Goal: Task Accomplishment & Management: Manage account settings

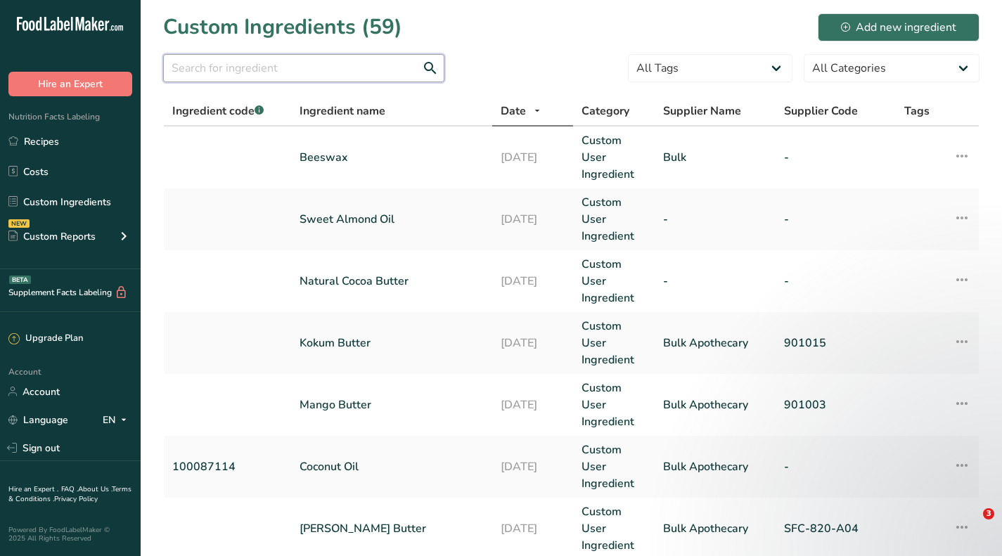
drag, startPoint x: 0, startPoint y: 0, endPoint x: 330, endPoint y: 65, distance: 336.7
click at [330, 65] on input "text" at bounding box center [303, 68] width 281 height 28
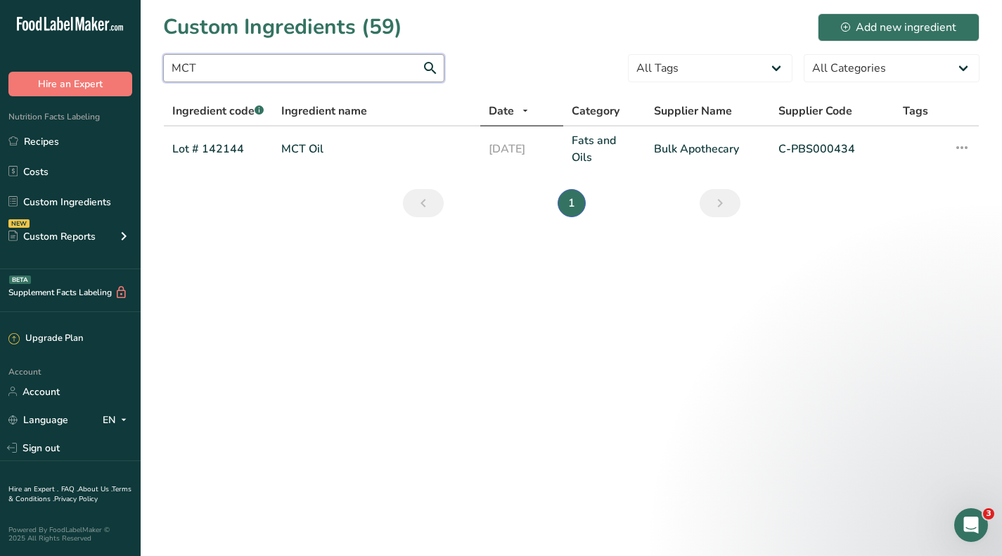
type input "MCT"
click at [344, 140] on td "MCT Oil" at bounding box center [376, 149] width 207 height 45
click at [314, 148] on link "MCT Oil" at bounding box center [376, 149] width 191 height 17
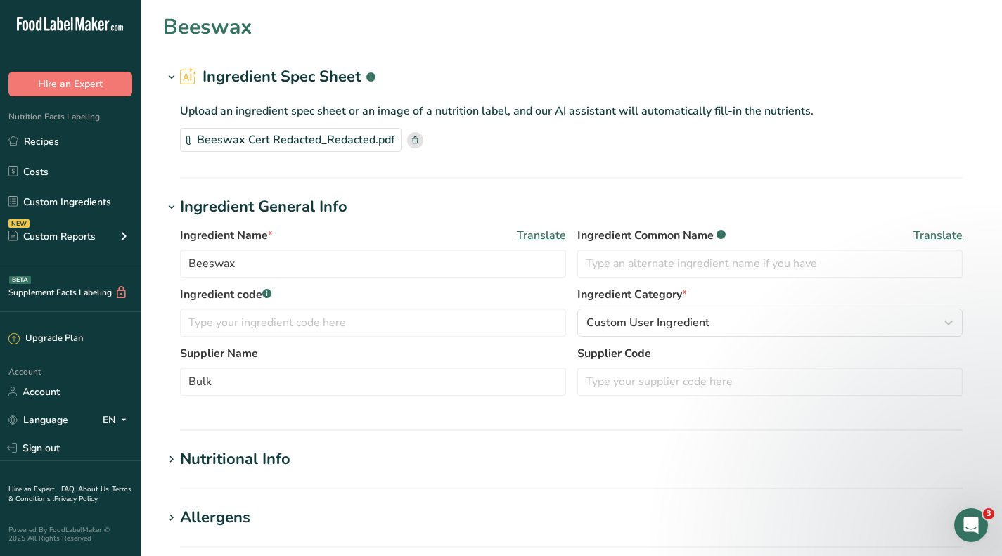
type input "MCT Oil"
type input "Lot # 142144"
type input "Bulk Apothecary"
type input "C-PBS000434"
type input "1545"
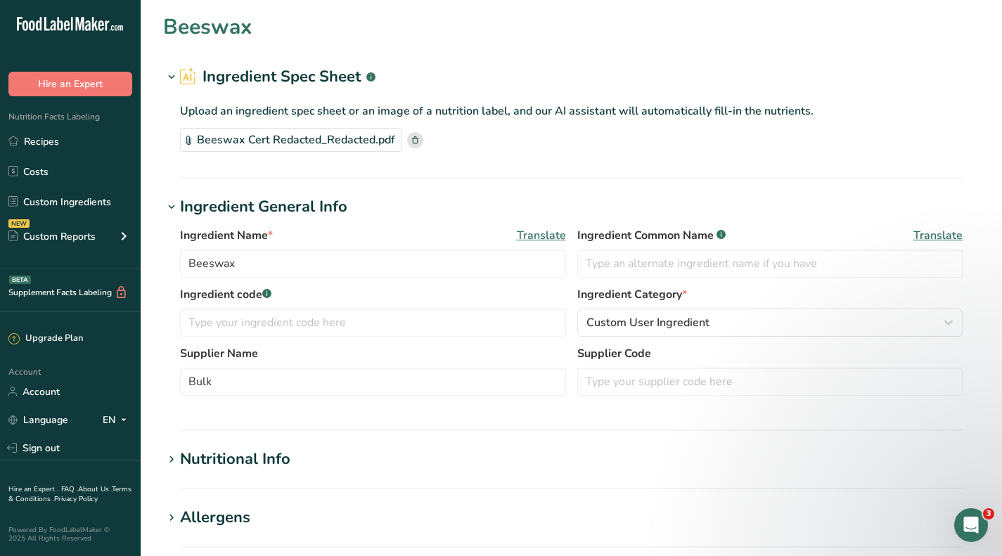
type input "190"
select select "1"
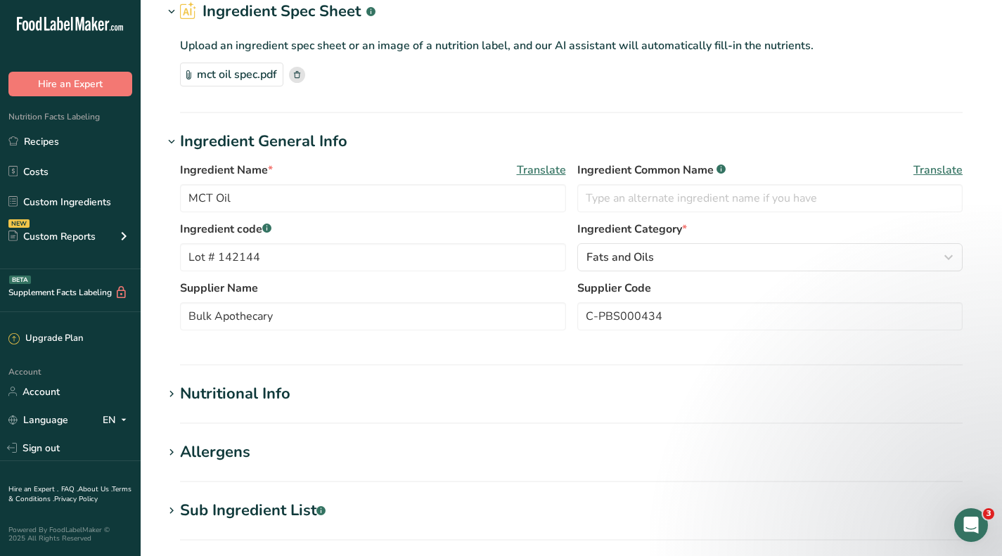
scroll to position [141, 0]
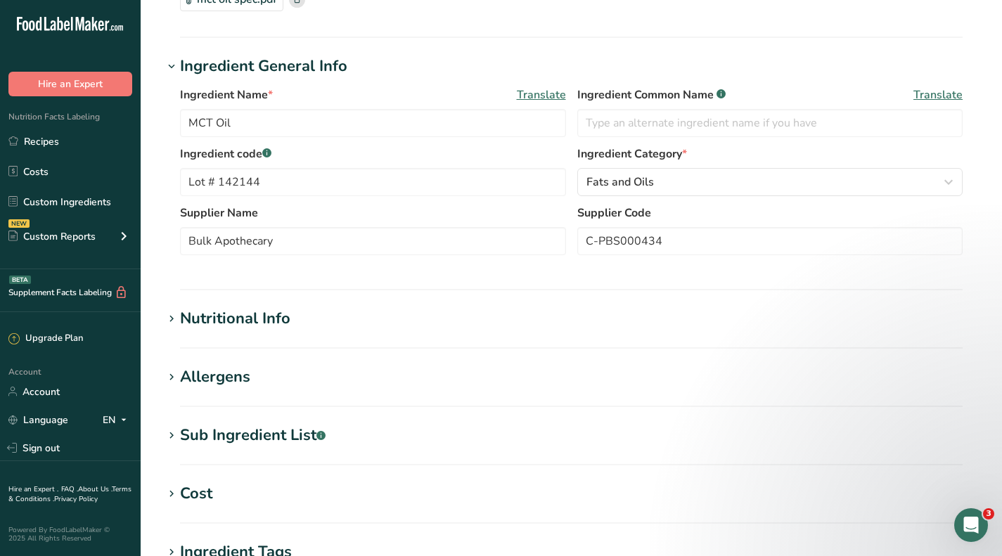
click at [193, 491] on div "Cost" at bounding box center [196, 493] width 32 height 23
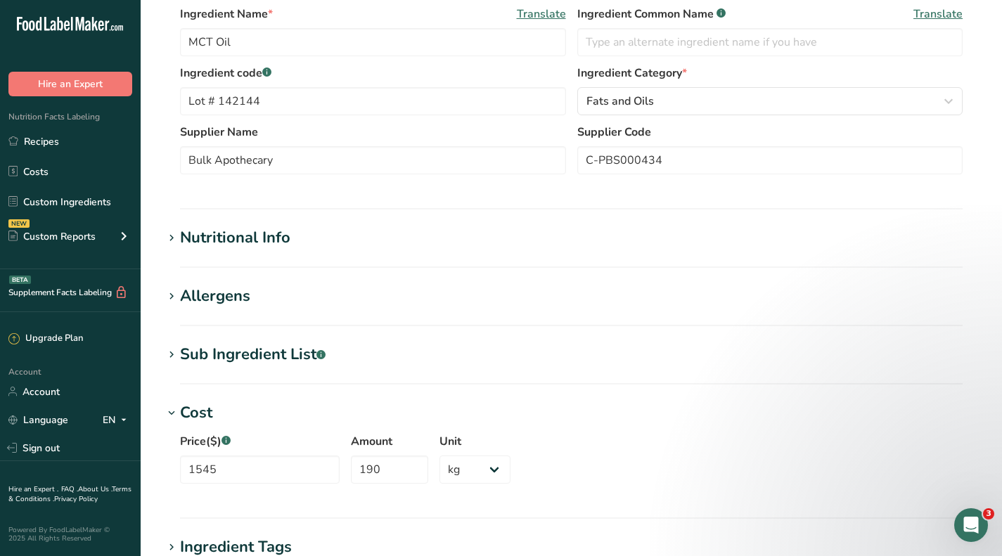
scroll to position [352, 0]
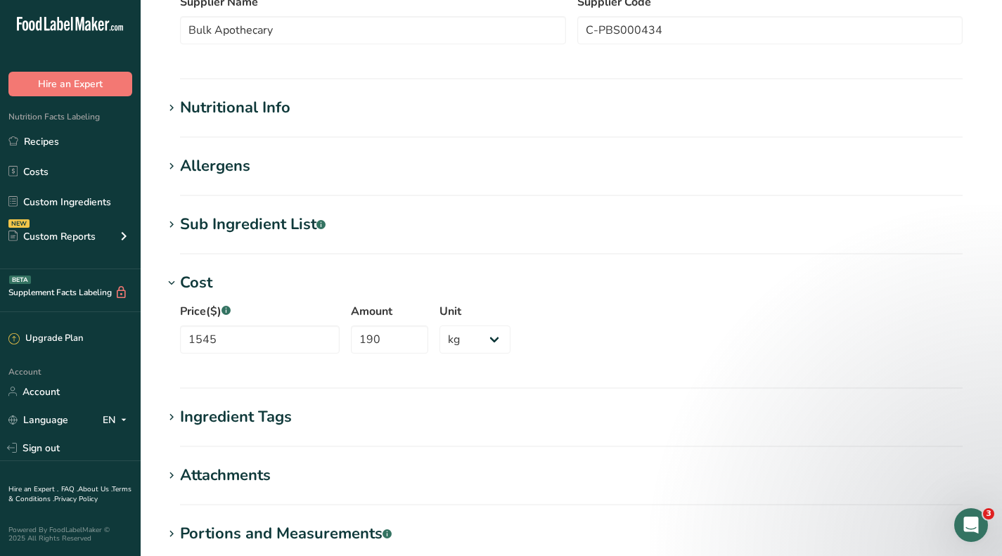
click at [70, 207] on link "Custom Ingredients" at bounding box center [70, 201] width 141 height 27
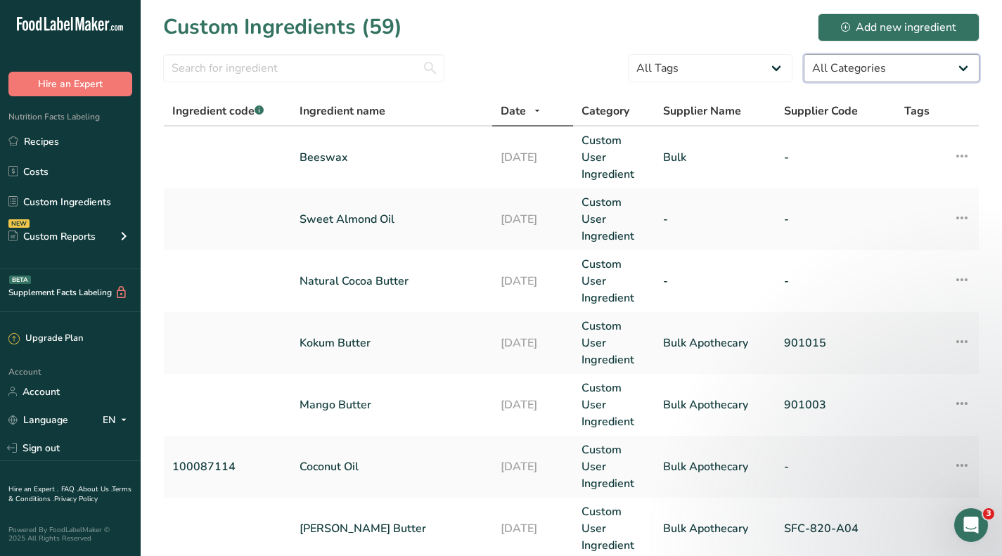
click at [888, 72] on select "All Categories [DEMOGRAPHIC_DATA]/[US_STATE][DEMOGRAPHIC_DATA] Foods Baby Foods…" at bounding box center [892, 68] width 176 height 28
click at [552, 44] on section "Custom Ingredients (59) Add new ingredient All Tags Source of Antioxidants [MED…" at bounding box center [571, 561] width 861 height 1123
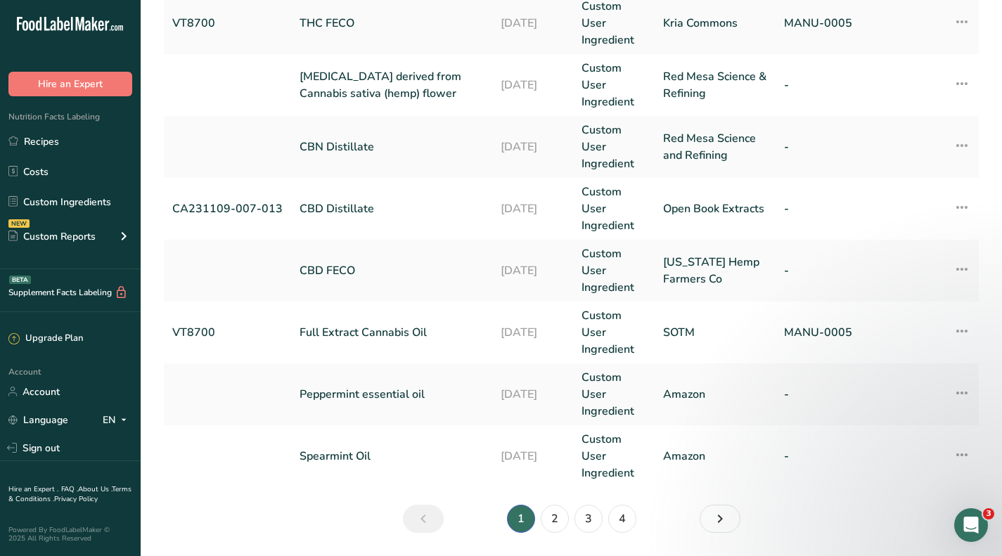
scroll to position [612, 0]
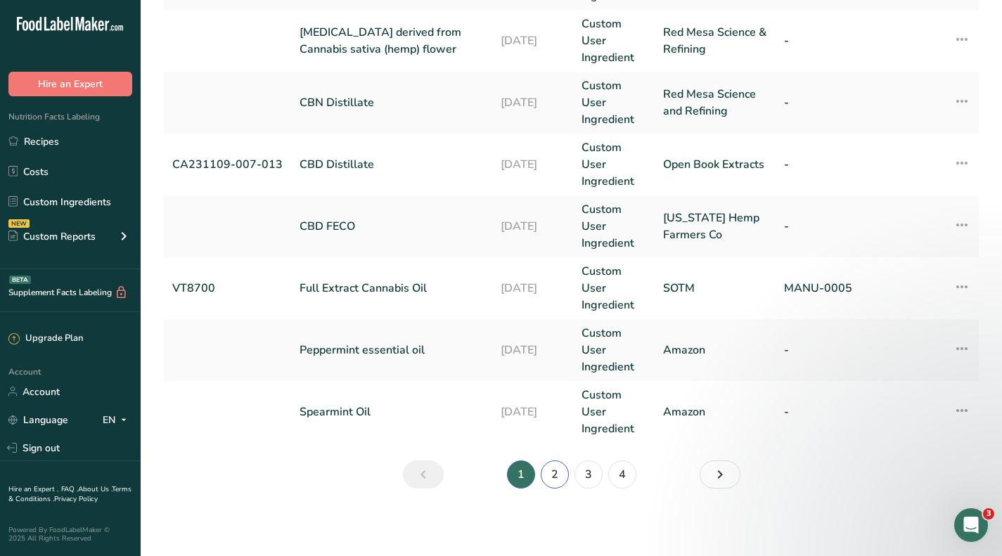
click at [548, 477] on link "2" at bounding box center [555, 474] width 28 height 28
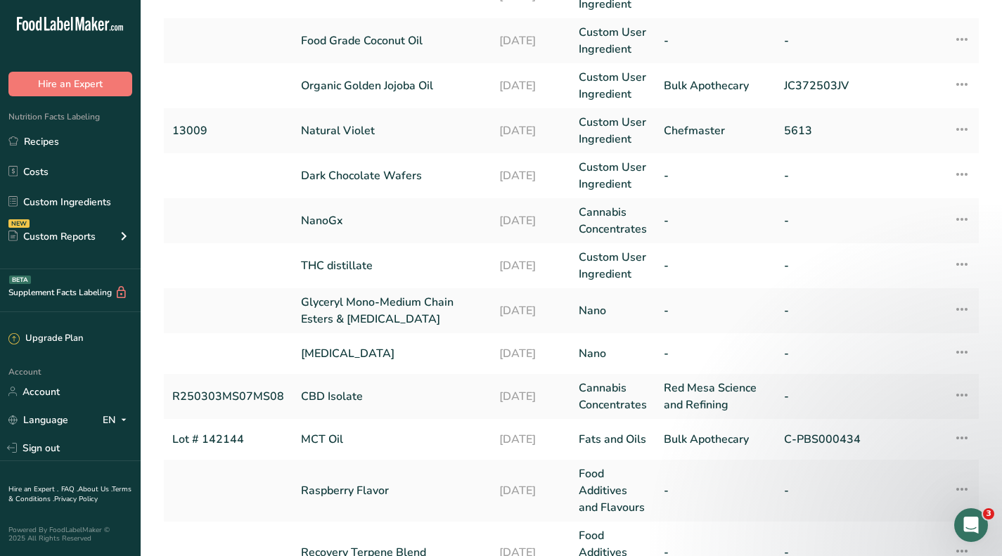
scroll to position [384, 0]
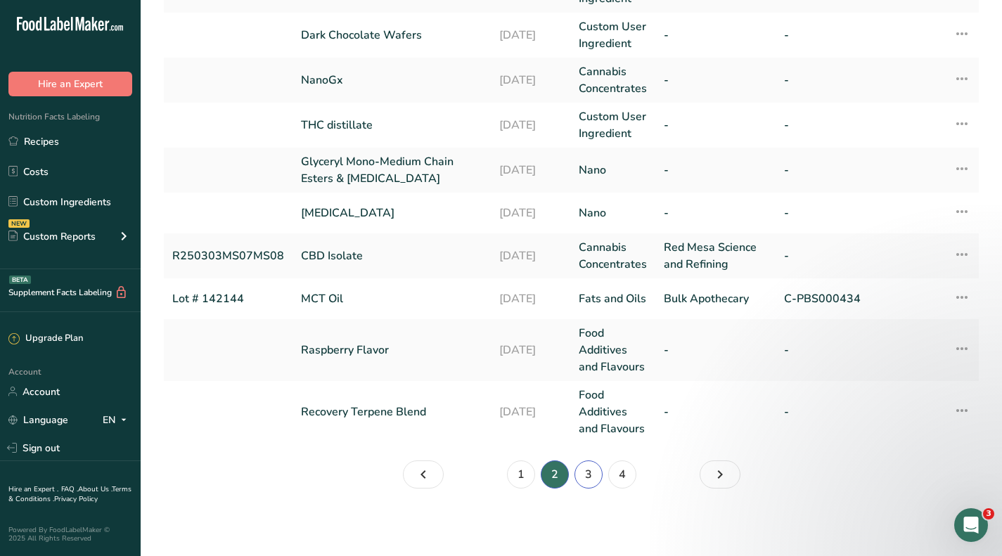
click at [595, 477] on link "3" at bounding box center [588, 474] width 28 height 28
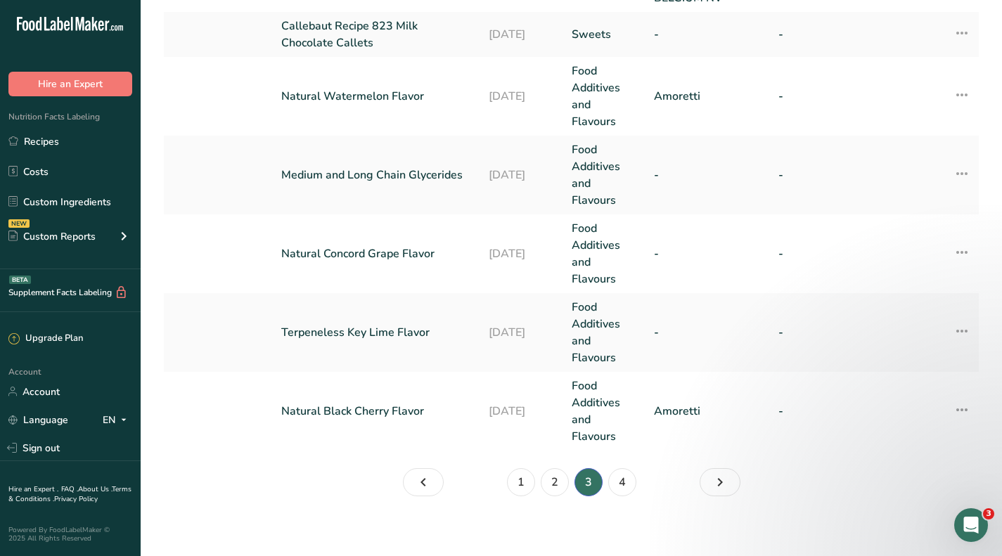
scroll to position [797, 0]
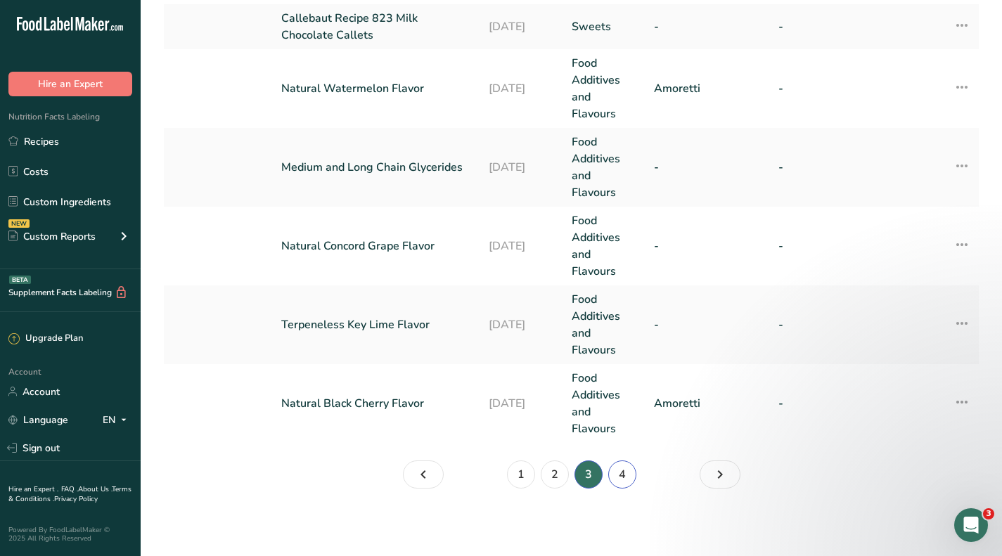
click at [615, 474] on link "4" at bounding box center [622, 474] width 28 height 28
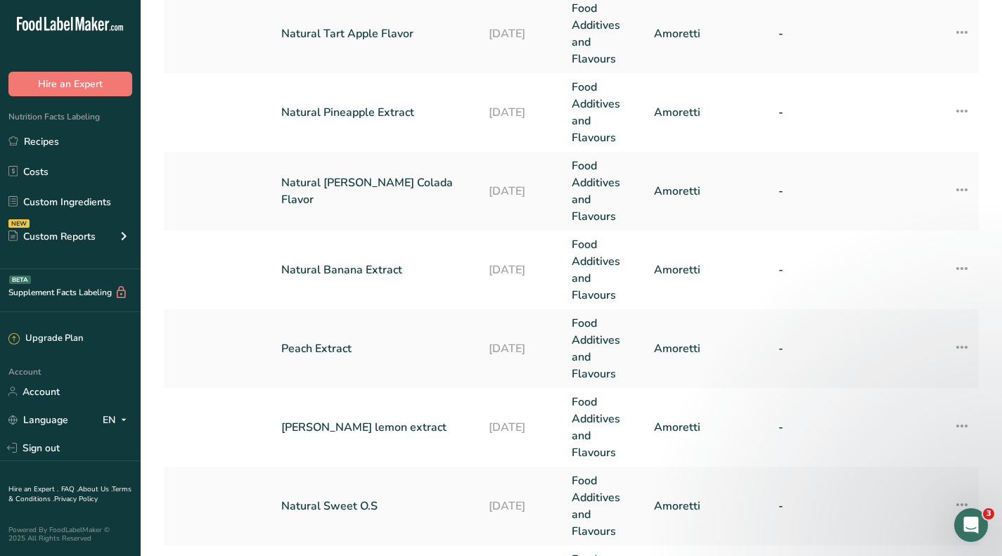
scroll to position [352, 0]
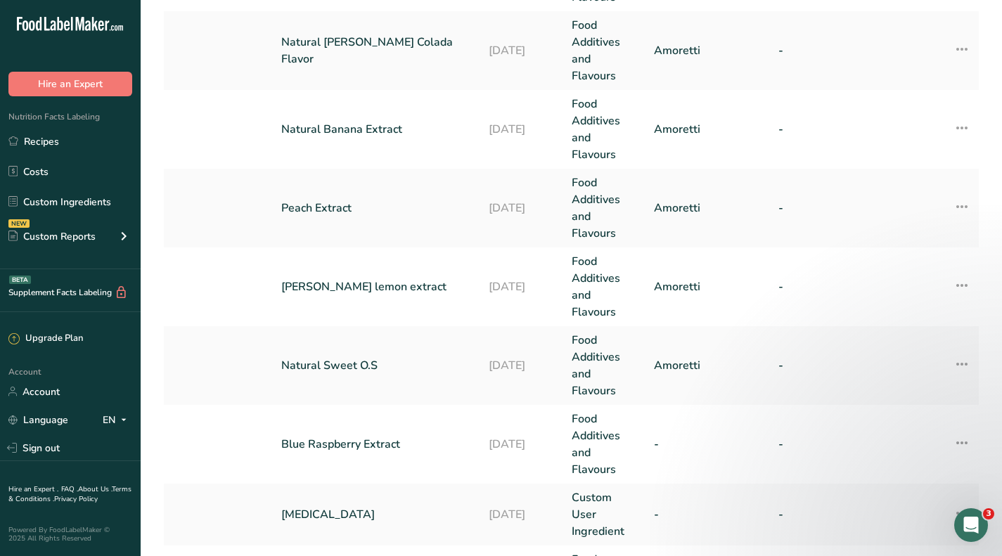
click at [362, 276] on td "[PERSON_NAME] lemon extract" at bounding box center [376, 286] width 207 height 79
click at [316, 286] on link "[PERSON_NAME] lemon extract" at bounding box center [376, 286] width 191 height 17
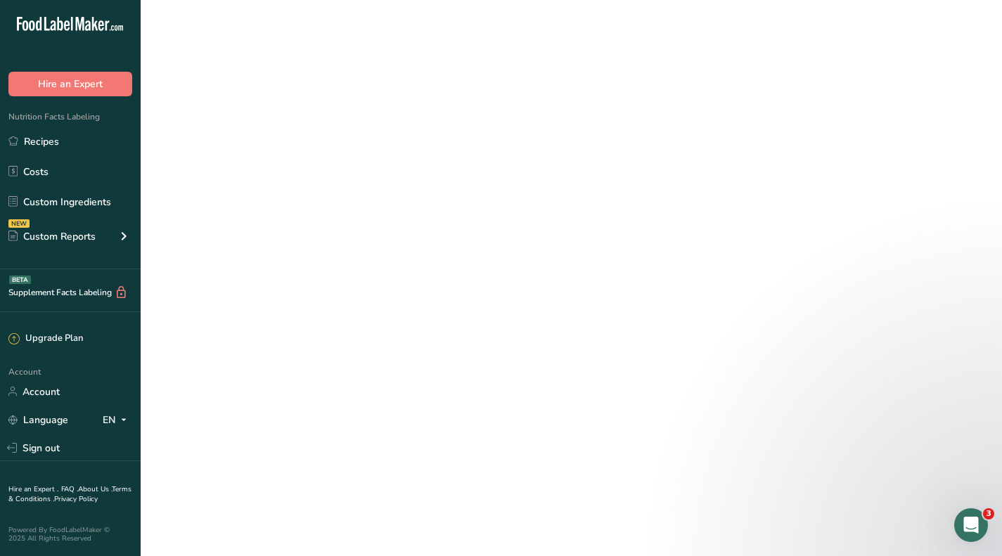
select select "1"
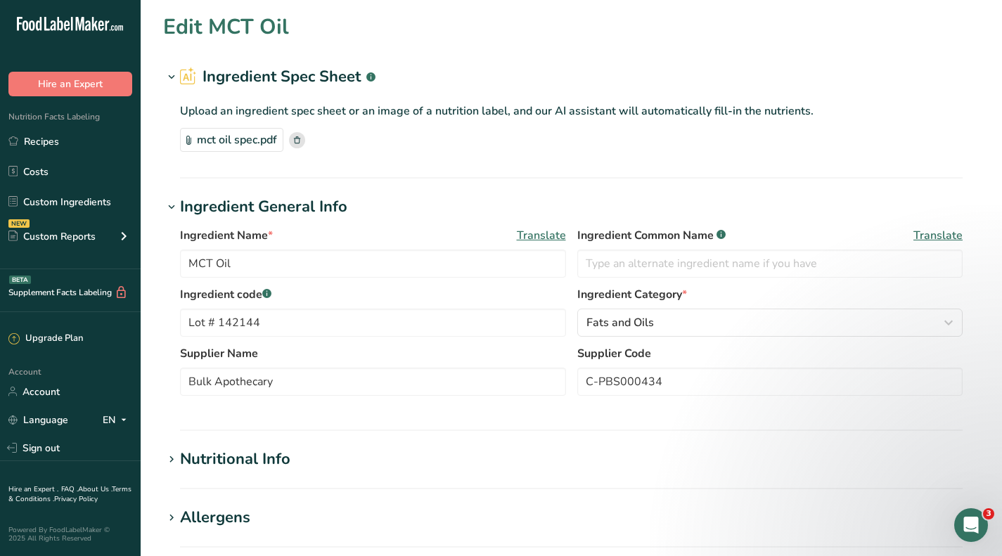
type input "[PERSON_NAME] lemon extract"
type input "Amoretti"
select select
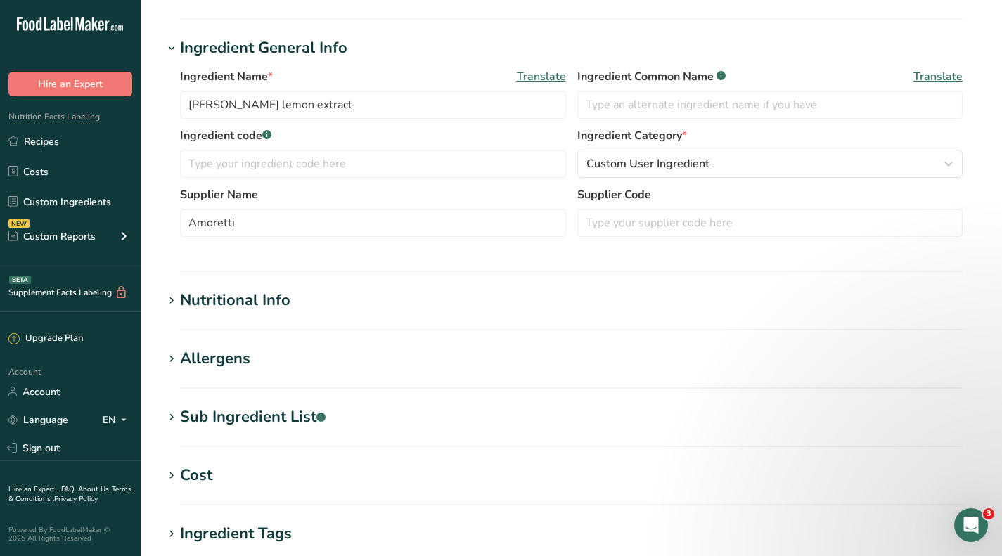
scroll to position [281, 0]
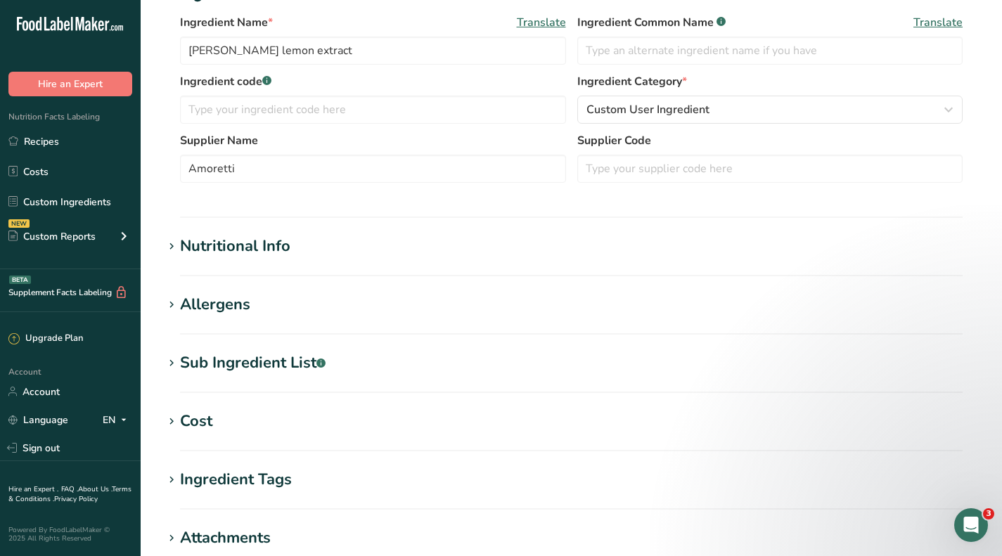
click at [200, 424] on div "Cost" at bounding box center [196, 421] width 32 height 23
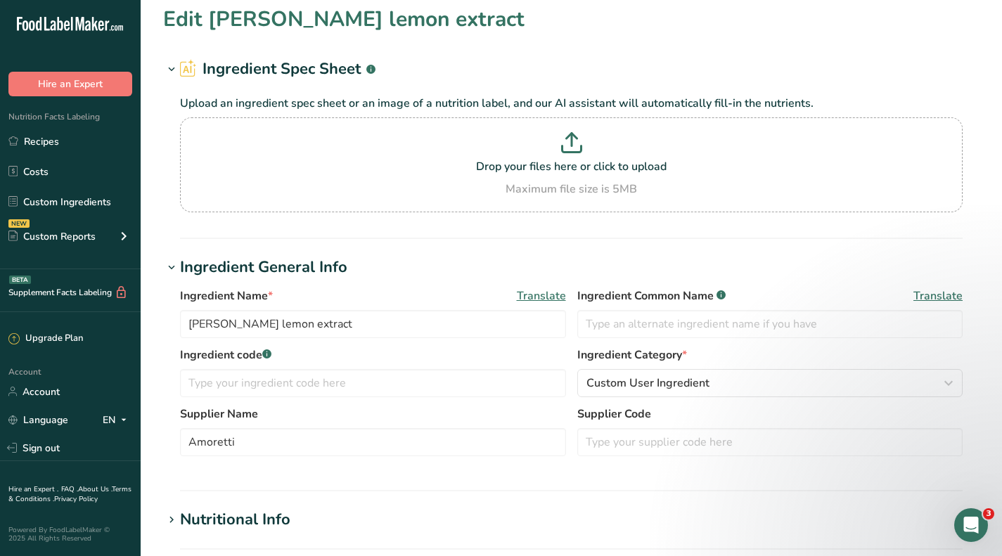
scroll to position [0, 0]
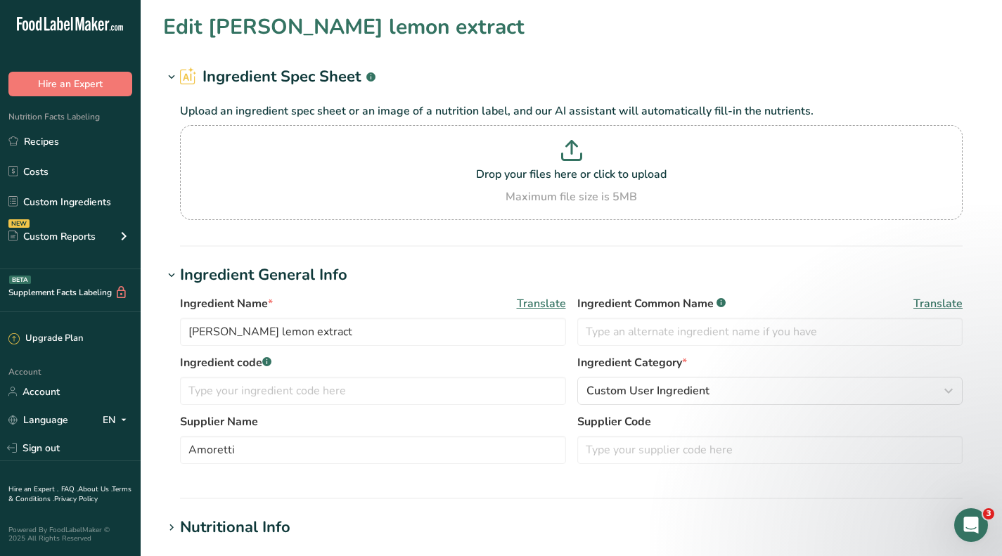
click at [81, 193] on link "Custom Ingredients" at bounding box center [70, 201] width 141 height 27
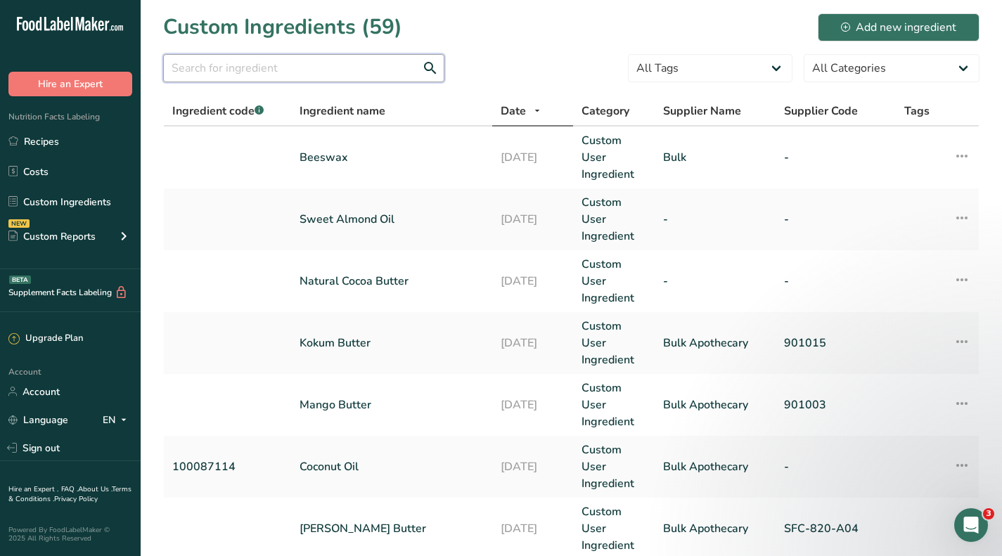
click at [250, 67] on input "text" at bounding box center [303, 68] width 281 height 28
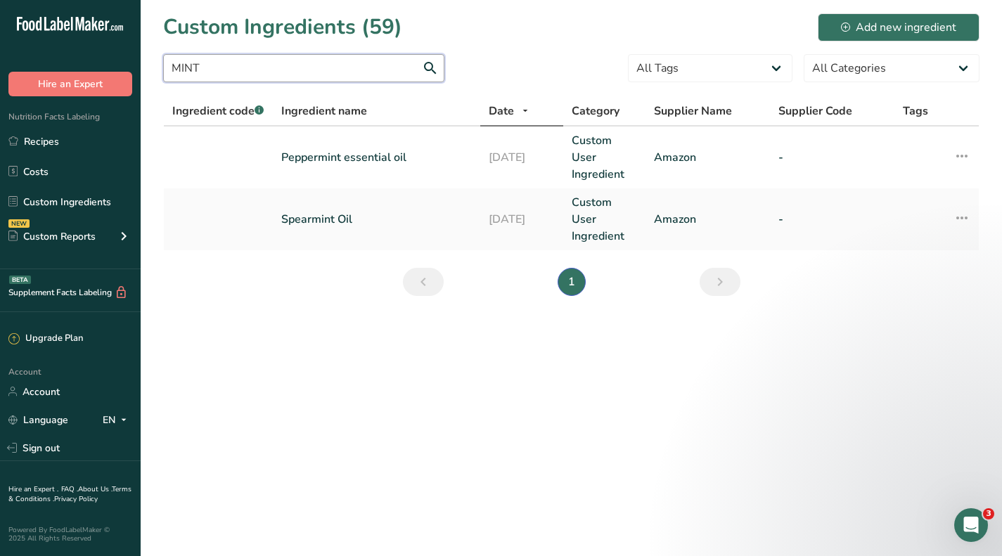
type input "MINT"
